Goal: Information Seeking & Learning: Learn about a topic

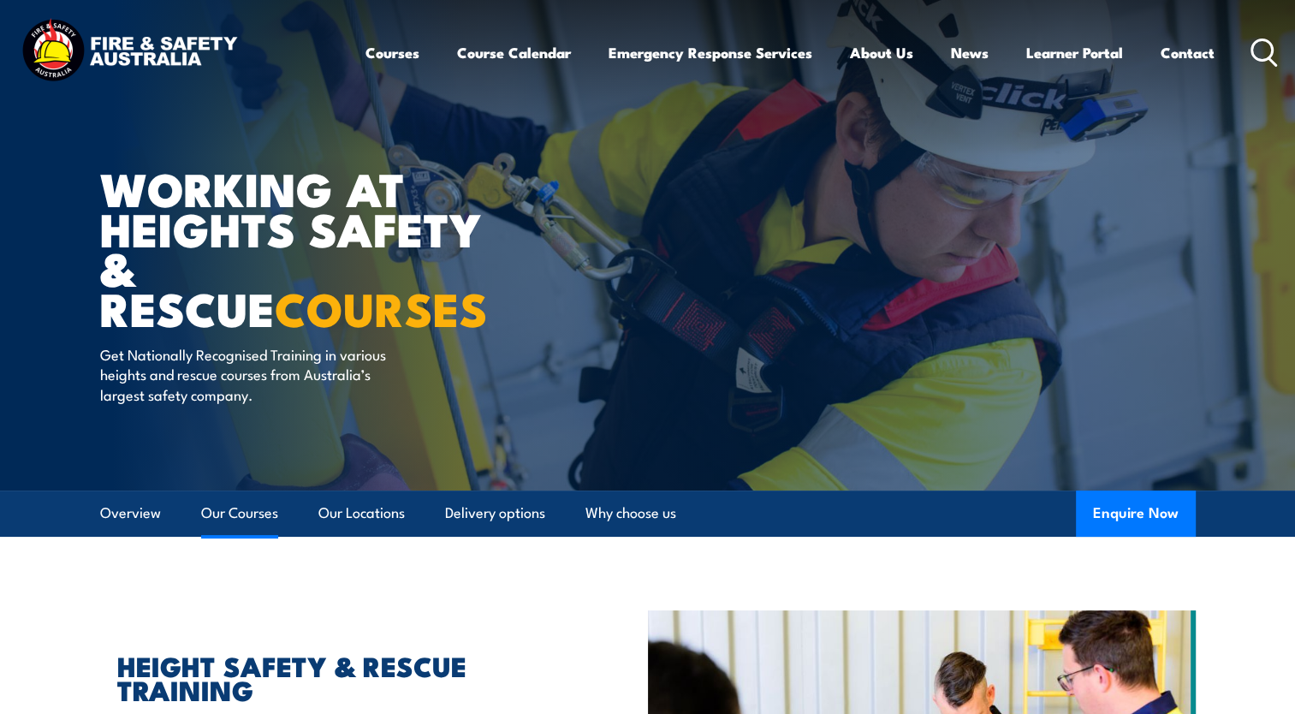
click at [244, 521] on link "Our Courses" at bounding box center [239, 512] width 77 height 45
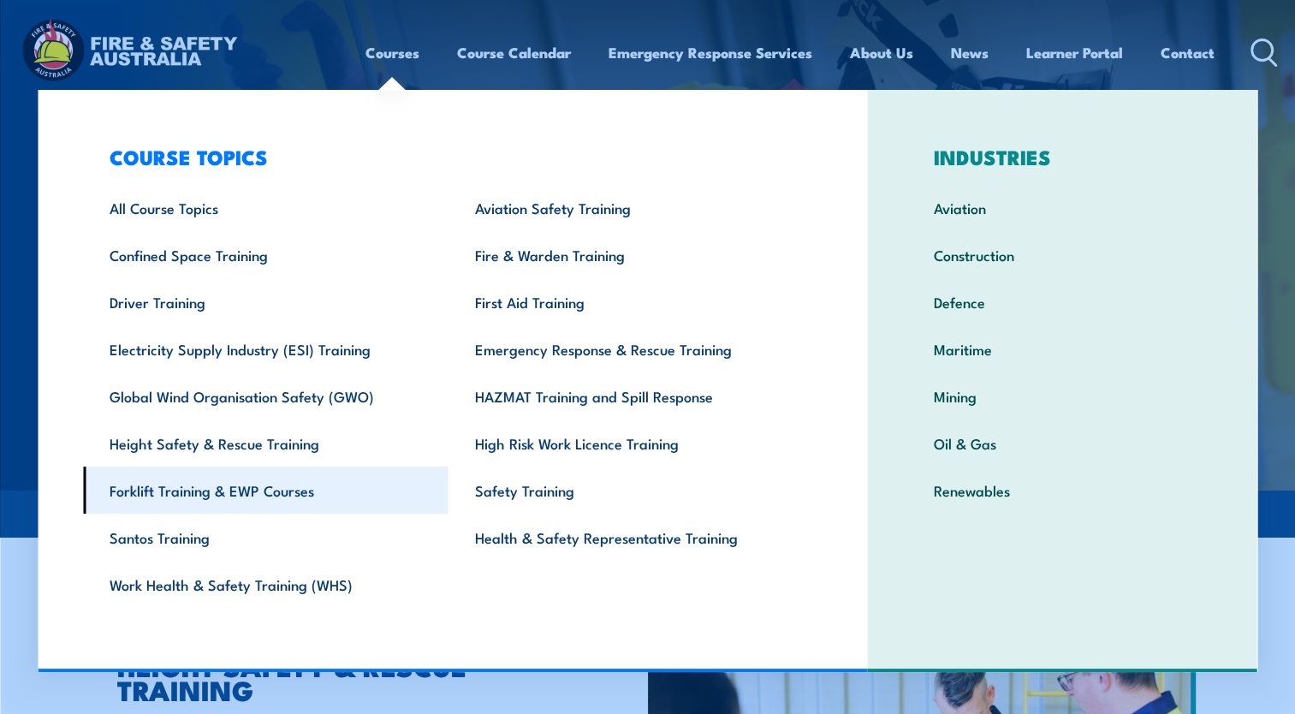
click at [276, 495] on link "Forklift Training & EWP Courses" at bounding box center [265, 489] width 365 height 47
